Goal: Task Accomplishment & Management: Use online tool/utility

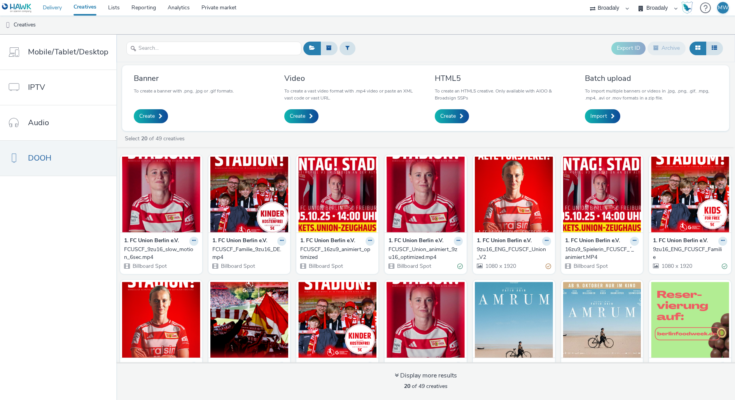
click at [48, 4] on link "Delivery" at bounding box center [52, 8] width 31 height 16
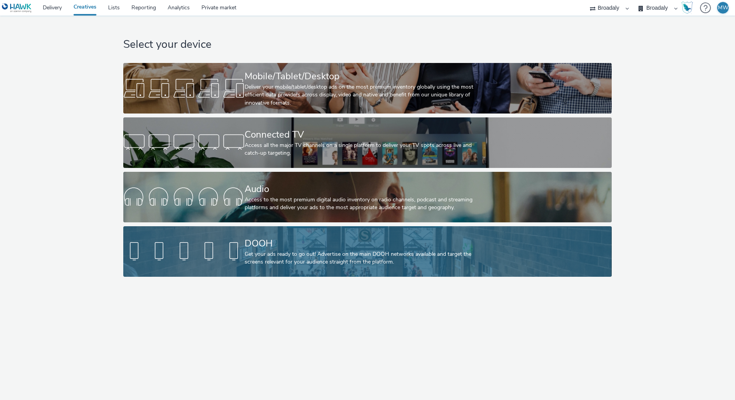
click at [184, 266] on link "DOOH Get your ads ready to go out! Advertise on the main DOOH networks availabl…" at bounding box center [367, 251] width 488 height 51
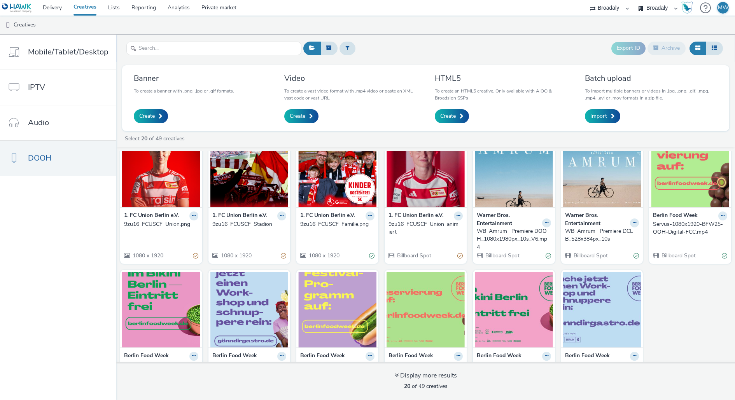
scroll to position [147, 0]
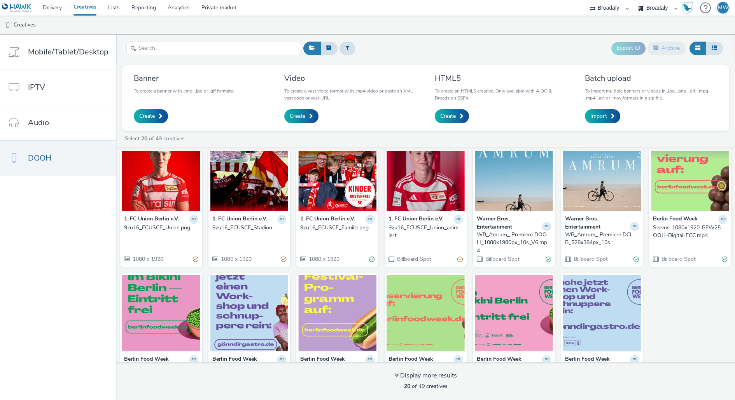
click at [680, 184] on img at bounding box center [690, 173] width 78 height 76
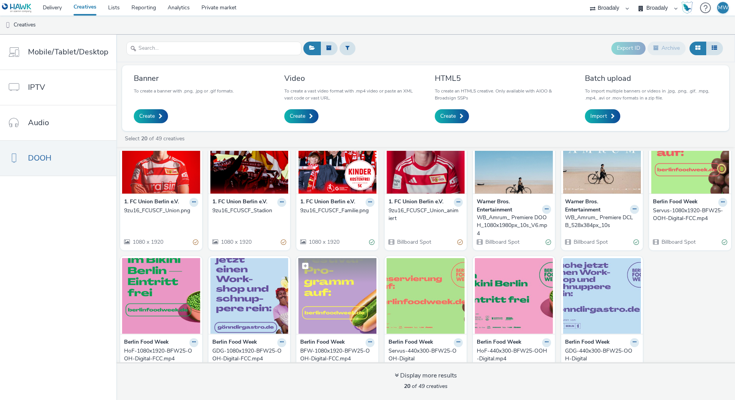
scroll to position [179, 0]
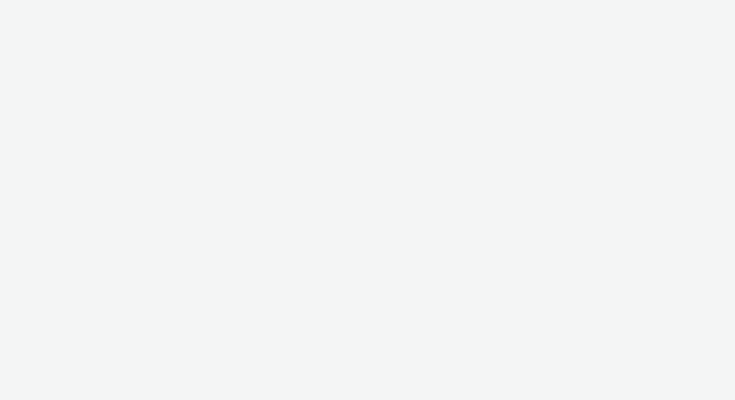
select select "aa2d3f22-8cd3-452c-915a-90da4c6ce460"
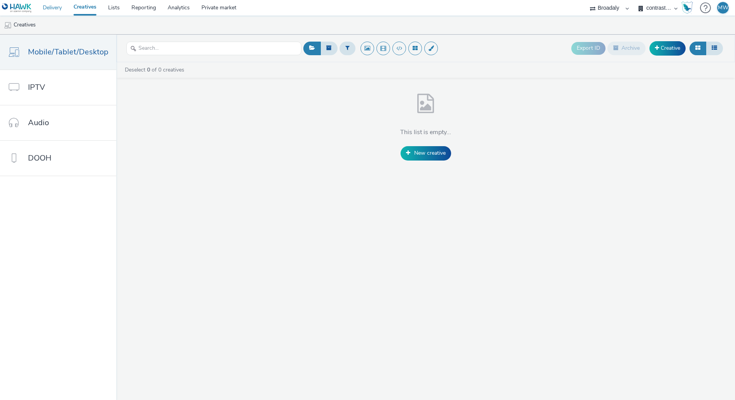
click at [46, 5] on link "Delivery" at bounding box center [52, 8] width 31 height 16
